Goal: Communication & Community: Answer question/provide support

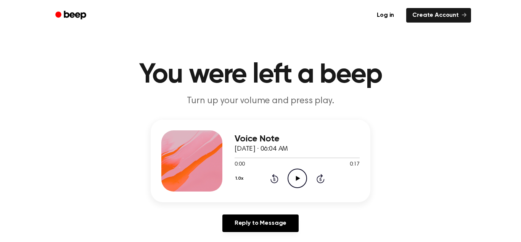
click at [301, 180] on icon "Play Audio" at bounding box center [297, 177] width 19 height 19
click at [301, 180] on icon "Pause Audio" at bounding box center [297, 177] width 19 height 19
click at [300, 179] on icon "Play Audio" at bounding box center [297, 177] width 19 height 19
click at [300, 179] on icon "Pause Audio" at bounding box center [297, 177] width 19 height 19
click at [300, 179] on icon "Play Audio" at bounding box center [297, 177] width 19 height 19
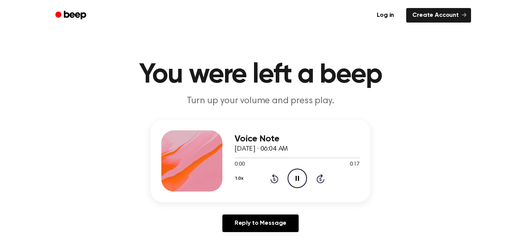
click at [300, 179] on icon "Pause Audio" at bounding box center [297, 177] width 19 height 19
click at [293, 182] on icon "Play Audio" at bounding box center [297, 177] width 19 height 19
click at [297, 171] on icon "Pause Audio" at bounding box center [297, 177] width 19 height 19
click at [297, 176] on icon "Play Audio" at bounding box center [297, 177] width 19 height 19
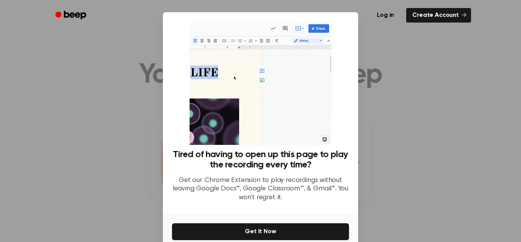
click at [401, 135] on div at bounding box center [260, 121] width 521 height 242
click at [342, 37] on div "Tired of having to open up this page to play the recording every time? Get our …" at bounding box center [260, 114] width 177 height 186
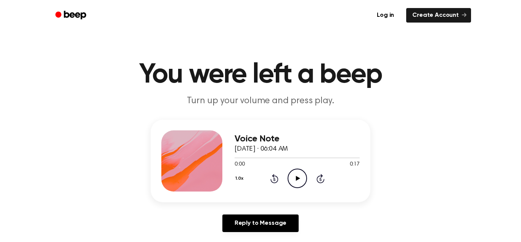
click at [293, 176] on icon "Play Audio" at bounding box center [297, 177] width 19 height 19
click at [300, 180] on icon "Pause Audio" at bounding box center [297, 177] width 19 height 19
click at [295, 176] on icon "Play Audio" at bounding box center [297, 177] width 19 height 19
click at [298, 175] on icon "Pause Audio" at bounding box center [297, 177] width 19 height 19
click at [302, 176] on icon "Play Audio" at bounding box center [297, 177] width 19 height 19
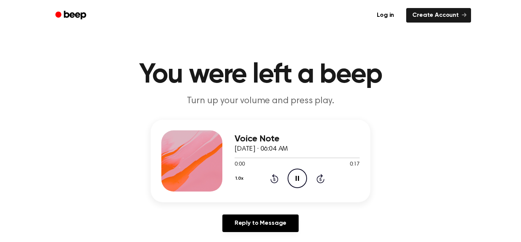
click at [321, 179] on icon at bounding box center [320, 178] width 2 height 3
click at [322, 177] on icon "Skip 5 seconds" at bounding box center [320, 178] width 8 height 10
click at [321, 179] on icon at bounding box center [320, 178] width 2 height 3
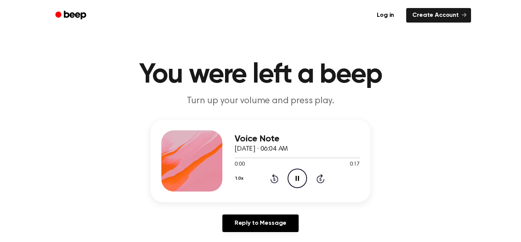
click at [321, 179] on icon at bounding box center [320, 178] width 2 height 3
click at [322, 177] on icon "Skip 5 seconds" at bounding box center [320, 178] width 8 height 10
click at [321, 179] on icon at bounding box center [320, 178] width 2 height 3
click at [324, 174] on icon "Skip 5 seconds" at bounding box center [320, 178] width 8 height 10
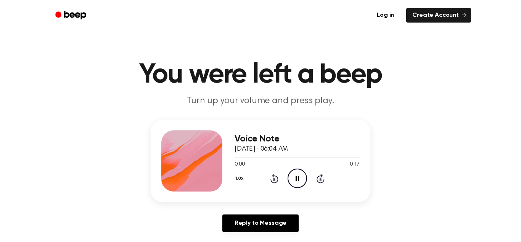
click at [320, 176] on icon at bounding box center [321, 178] width 8 height 9
click at [321, 174] on icon "Skip 5 seconds" at bounding box center [320, 178] width 8 height 10
click at [320, 176] on icon at bounding box center [321, 178] width 8 height 9
click at [321, 176] on icon at bounding box center [321, 178] width 8 height 9
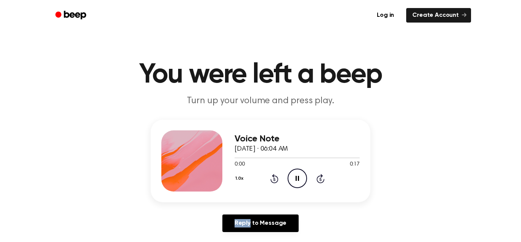
click at [321, 176] on icon at bounding box center [321, 178] width 8 height 9
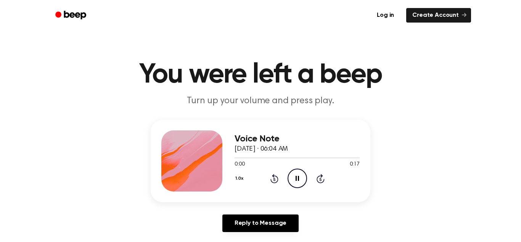
click at [321, 176] on icon at bounding box center [321, 178] width 8 height 9
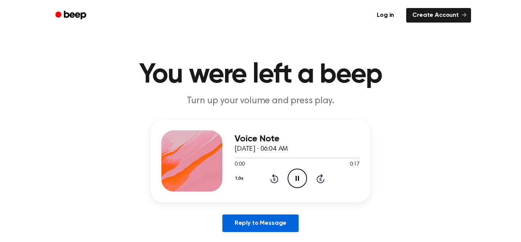
click at [233, 227] on link "Reply to Message" at bounding box center [260, 223] width 76 height 18
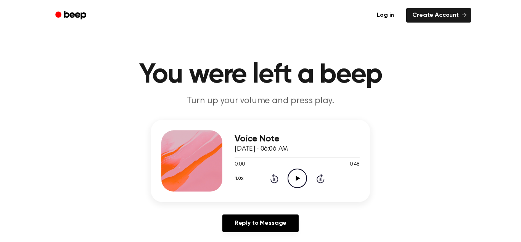
click at [298, 181] on icon "Play Audio" at bounding box center [297, 177] width 19 height 19
click at [299, 171] on icon "Pause Audio" at bounding box center [297, 177] width 19 height 19
click at [299, 171] on icon "Play Audio" at bounding box center [297, 177] width 19 height 19
click at [274, 180] on icon "Rewind 5 seconds" at bounding box center [274, 178] width 8 height 10
drag, startPoint x: 237, startPoint y: 158, endPoint x: 262, endPoint y: 158, distance: 24.4
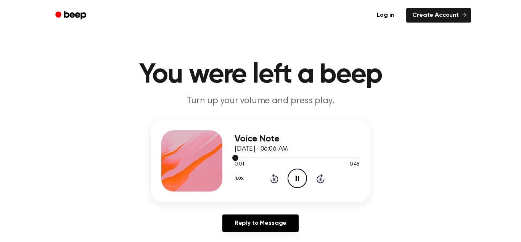
click at [262, 158] on div at bounding box center [297, 157] width 125 height 6
